Goal: Information Seeking & Learning: Learn about a topic

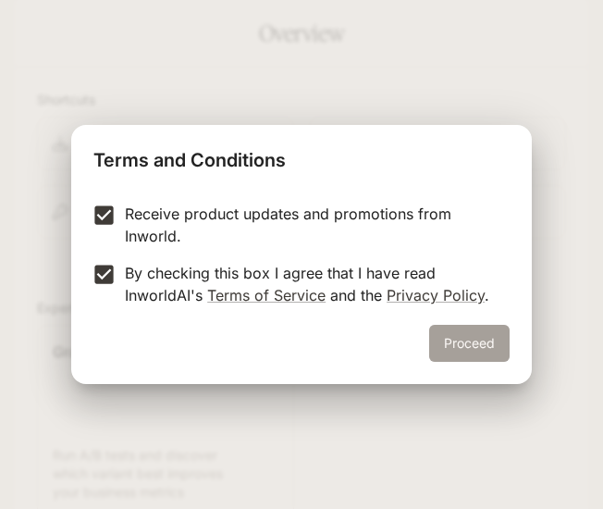
click at [485, 343] on button "Proceed" at bounding box center [469, 343] width 81 height 37
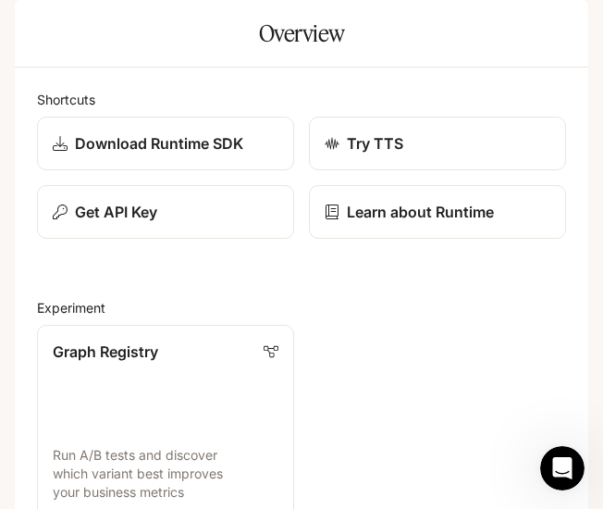
click at [31, 27] on icon "open drawer" at bounding box center [31, 26] width 19 height 19
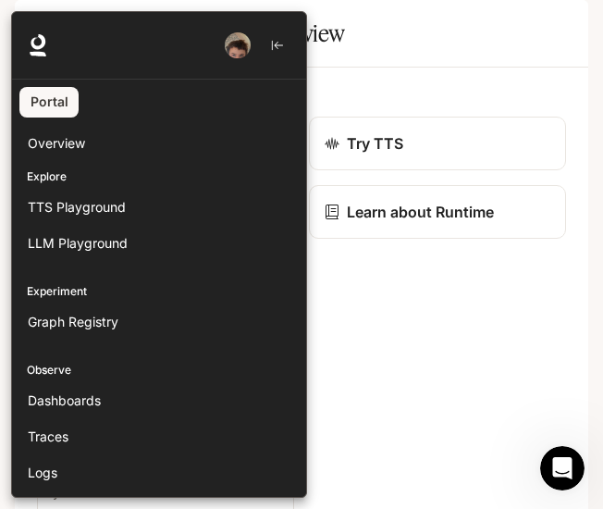
click at [312, 88] on div at bounding box center [312, 254] width 603 height 487
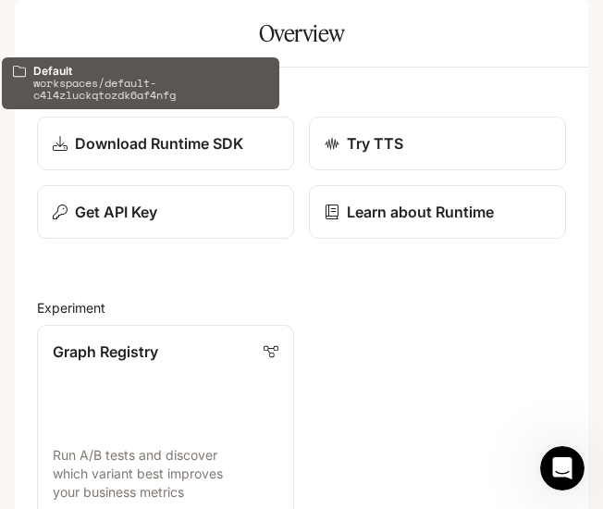
click at [139, 31] on icon "All workspaces" at bounding box center [143, 25] width 13 height 13
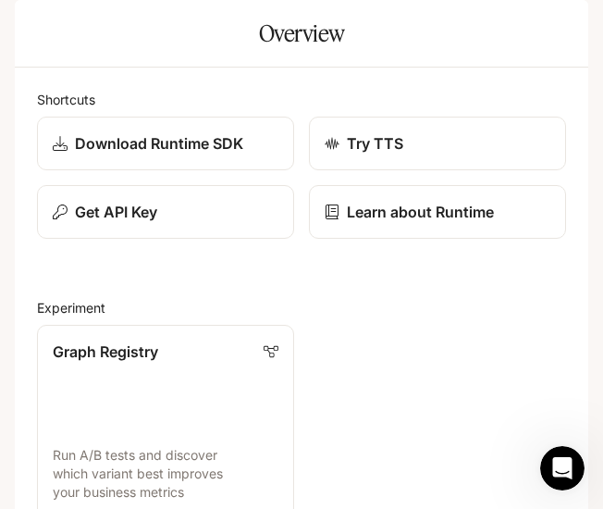
click at [39, 32] on icon "open drawer" at bounding box center [31, 26] width 19 height 19
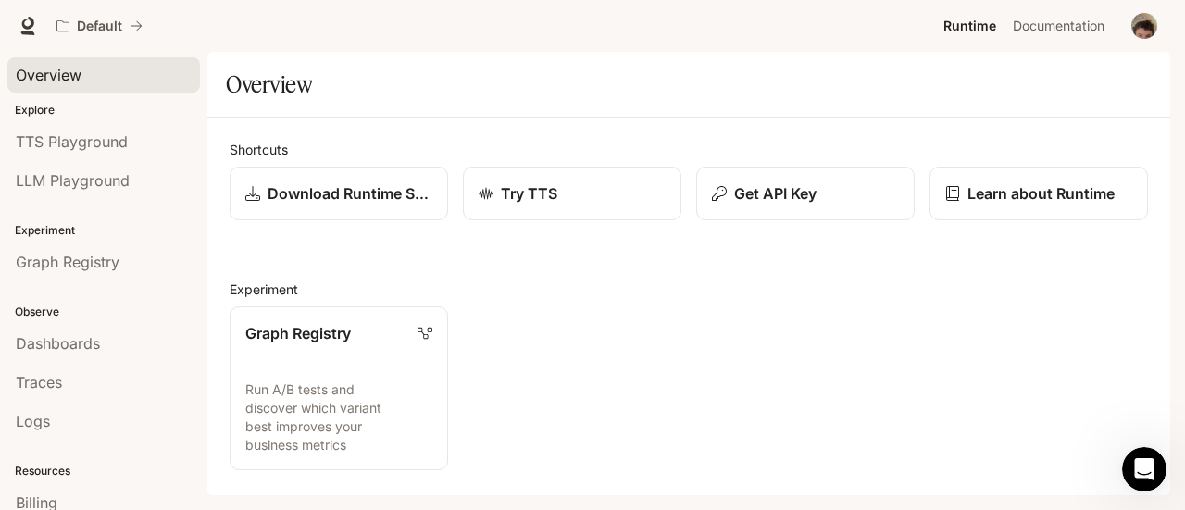
click at [89, 77] on div "Overview" at bounding box center [104, 75] width 176 height 22
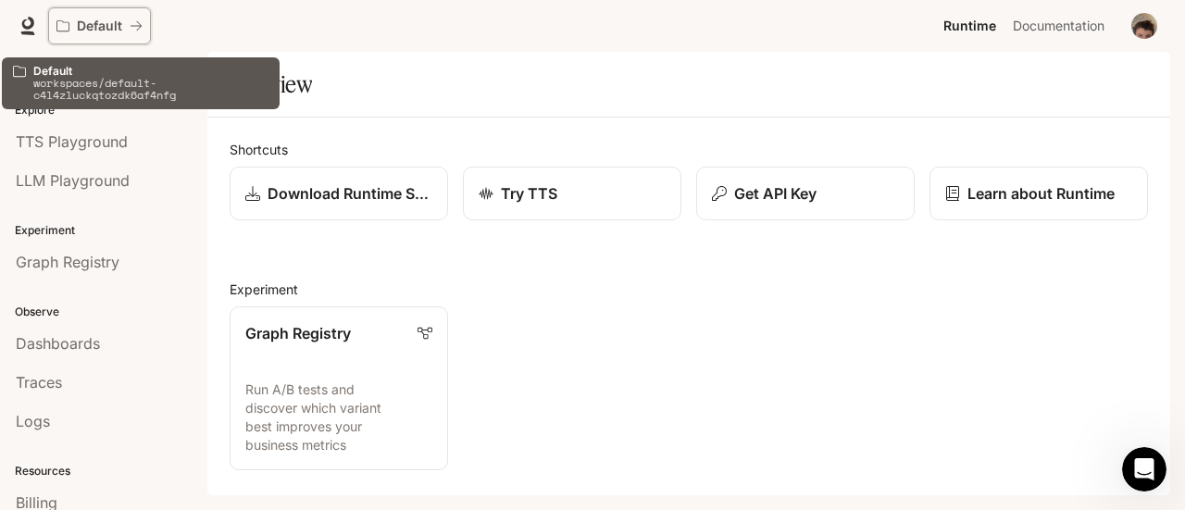
click at [137, 25] on icon "All workspaces" at bounding box center [136, 25] width 11 height 9
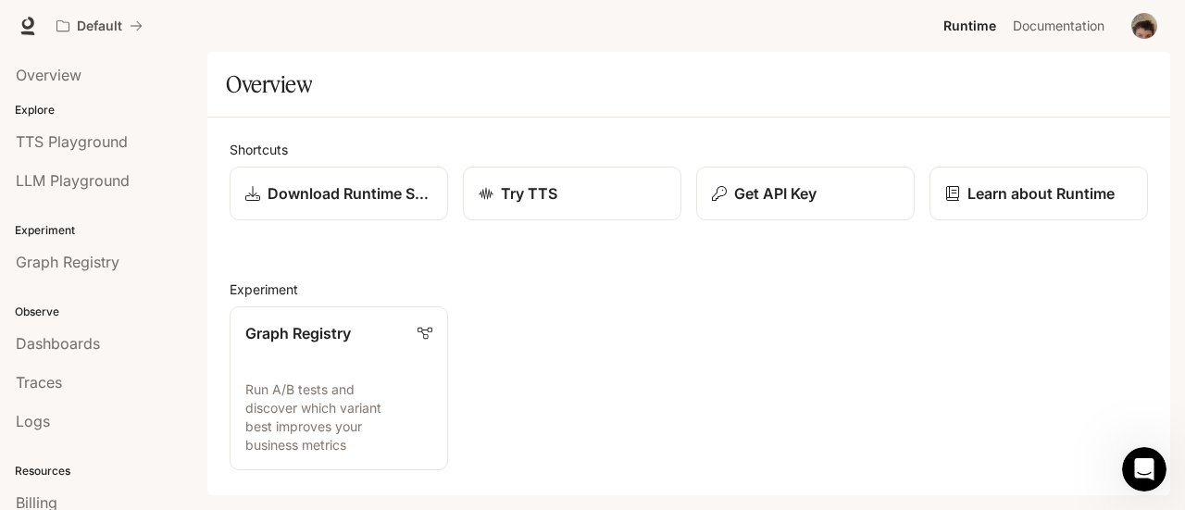
click at [603, 31] on span "Runtime" at bounding box center [969, 26] width 53 height 23
click at [603, 31] on span "Documentation" at bounding box center [1059, 26] width 92 height 23
